Goal: Task Accomplishment & Management: Use online tool/utility

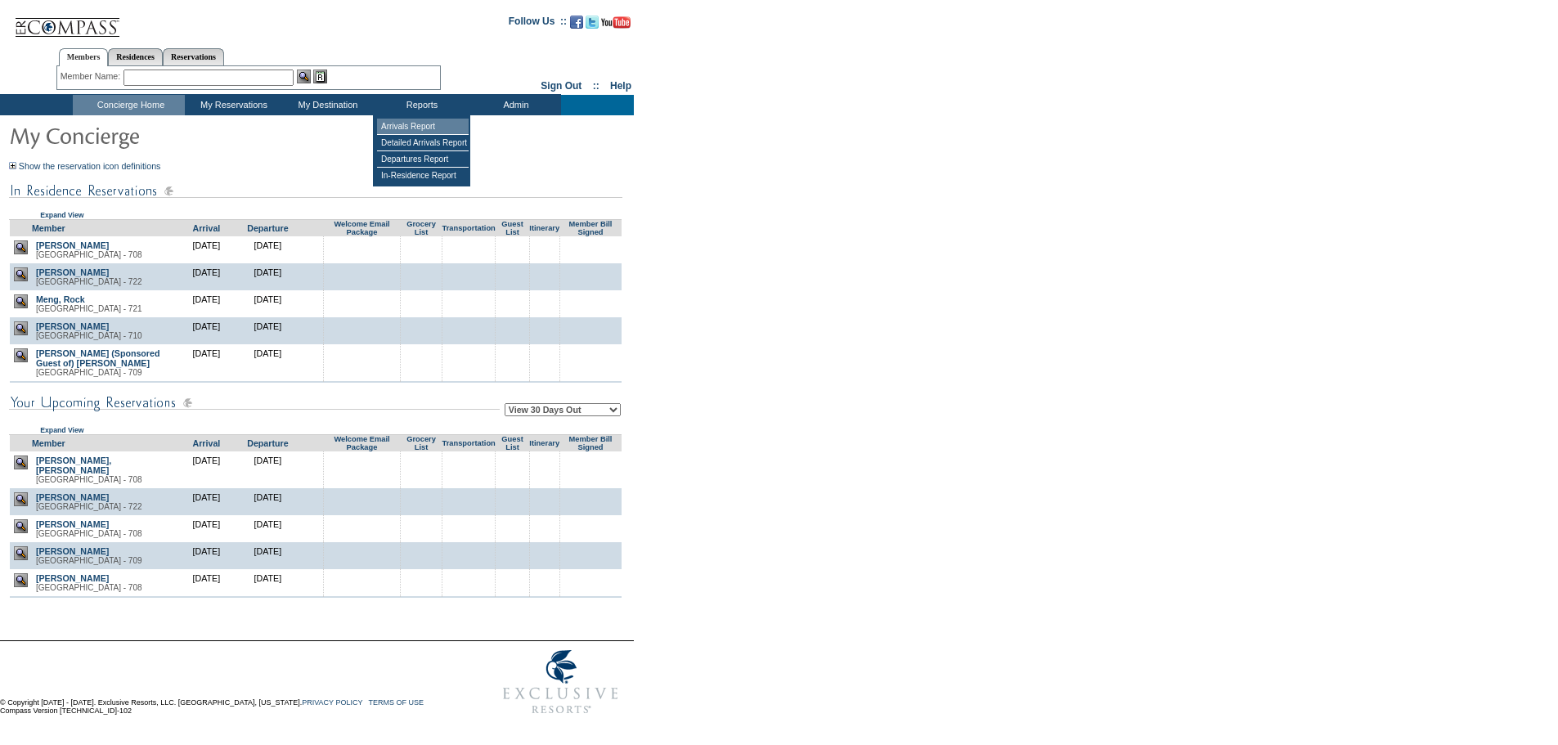
click at [418, 123] on td "Arrivals Report" at bounding box center [423, 127] width 92 height 16
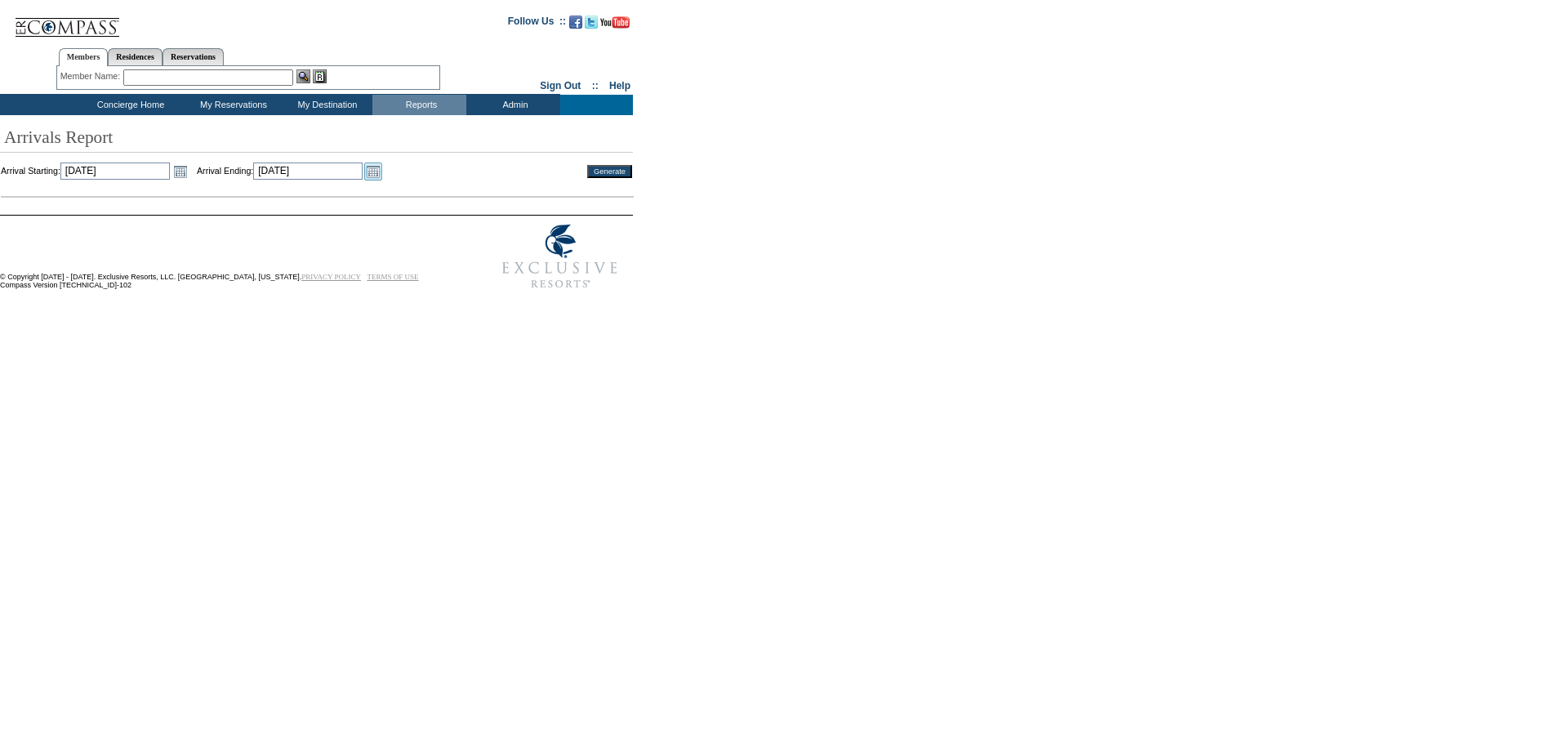
click at [383, 167] on link "Open the calendar popup." at bounding box center [374, 172] width 18 height 18
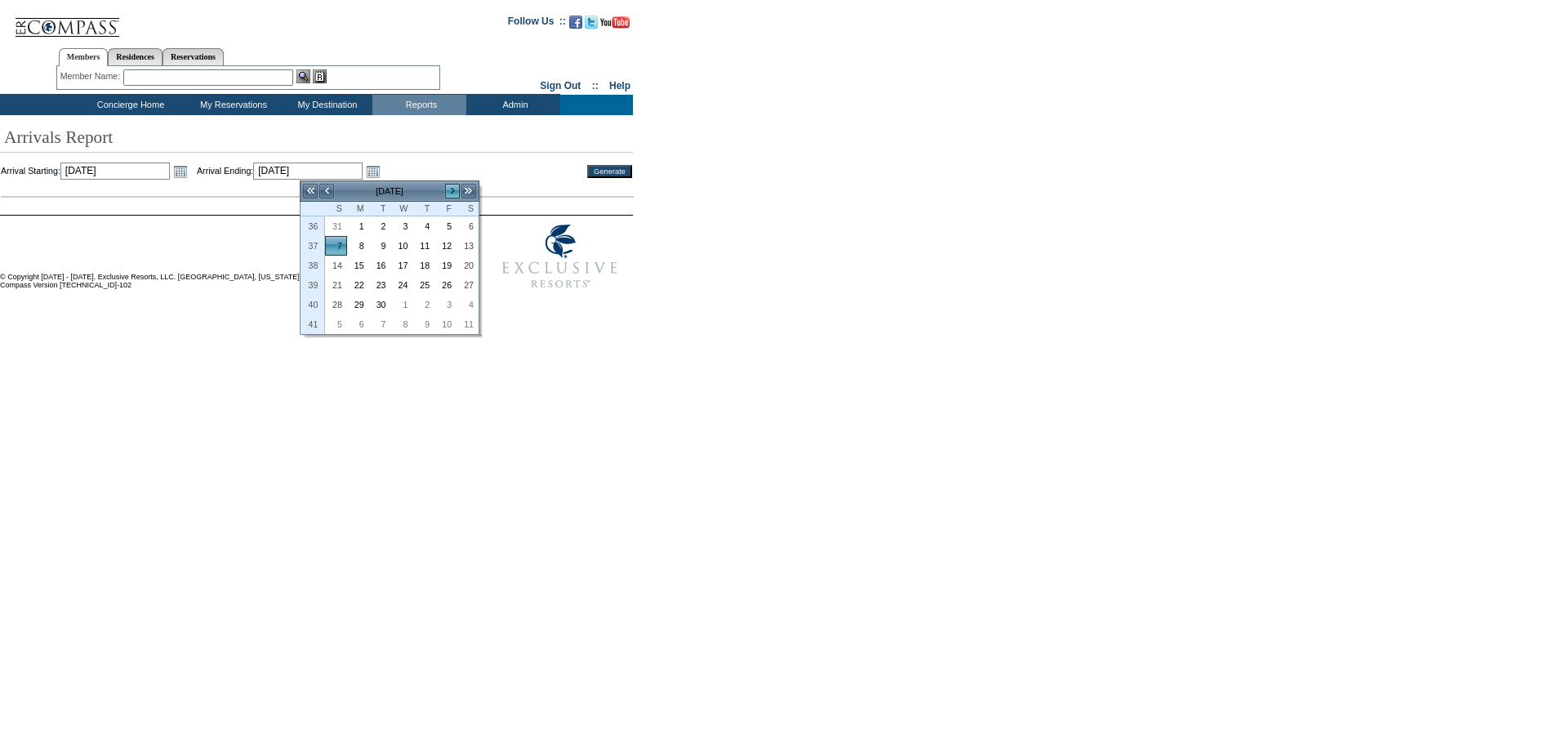
click at [450, 191] on link ">" at bounding box center [452, 191] width 16 height 16
click at [330, 261] on link "12" at bounding box center [336, 266] width 20 height 18
type input "[DATE]"
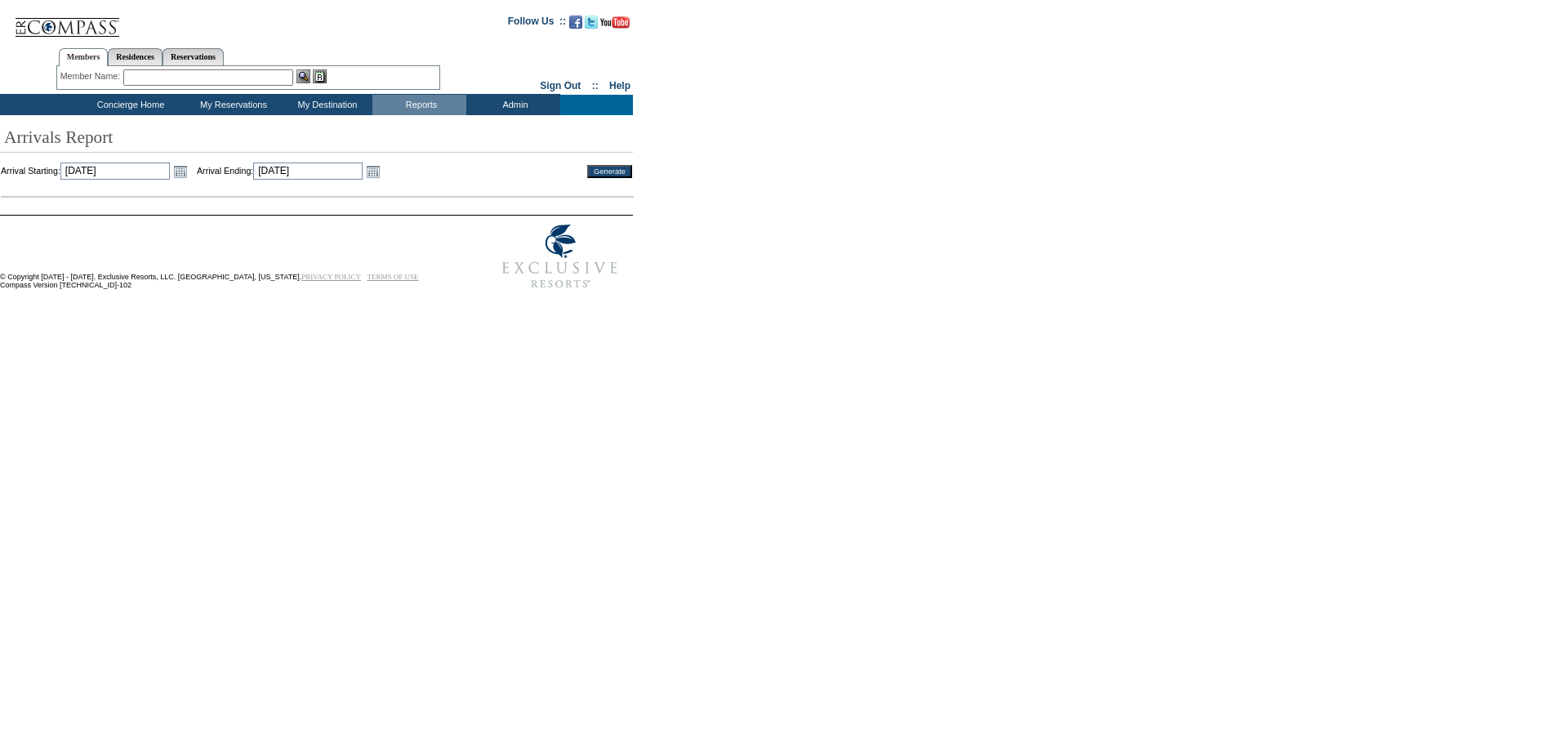
click at [599, 172] on input "Generate" at bounding box center [609, 171] width 45 height 13
